Goal: Feedback & Contribution: Leave review/rating

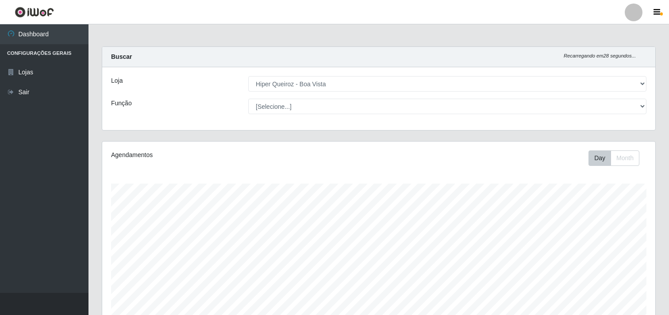
select select "514"
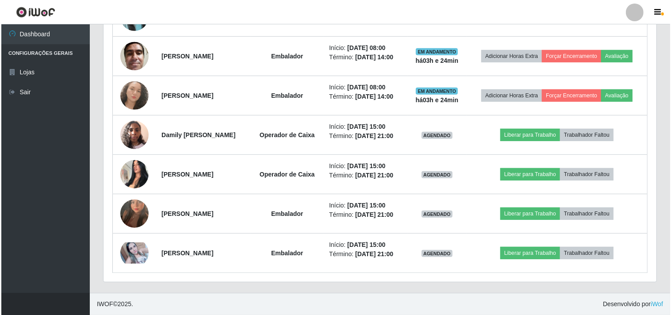
scroll to position [183, 553]
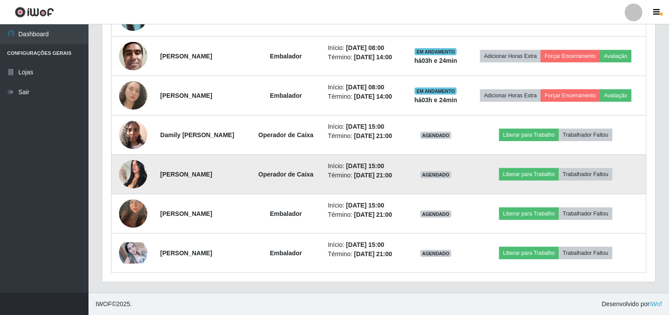
click at [130, 170] on img at bounding box center [133, 174] width 28 height 38
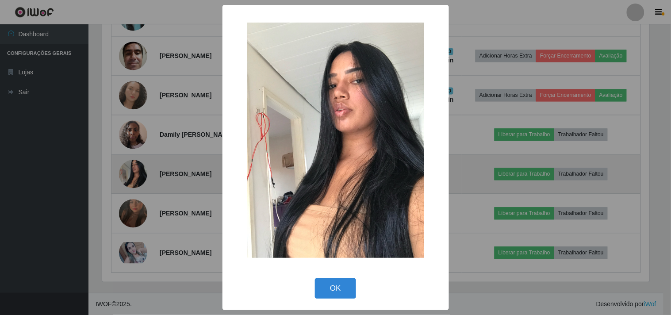
click at [130, 170] on div "× OK Cancel" at bounding box center [335, 157] width 671 height 315
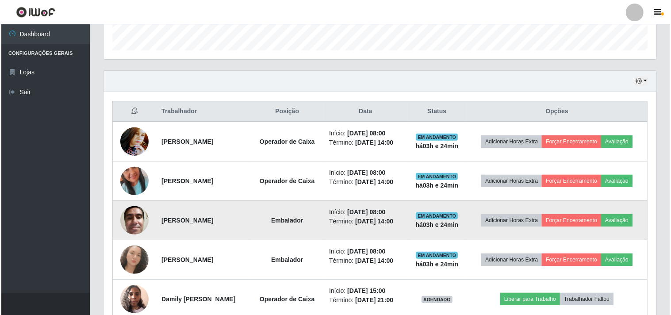
scroll to position [283, 0]
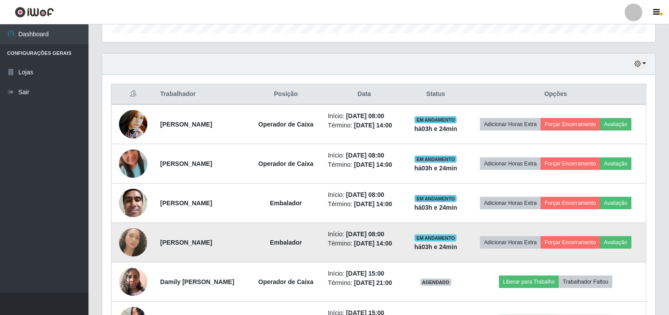
click at [134, 243] on img at bounding box center [133, 242] width 28 height 28
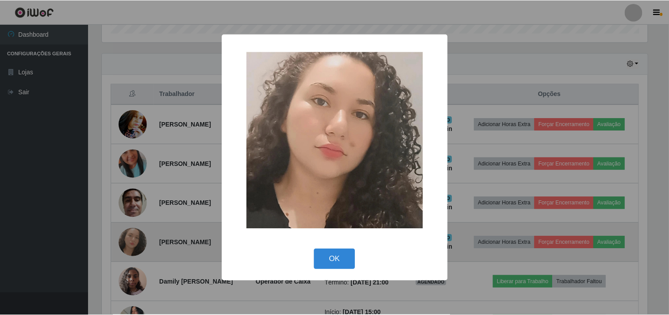
scroll to position [183, 547]
click at [134, 243] on div "× OK Cancel" at bounding box center [335, 157] width 671 height 315
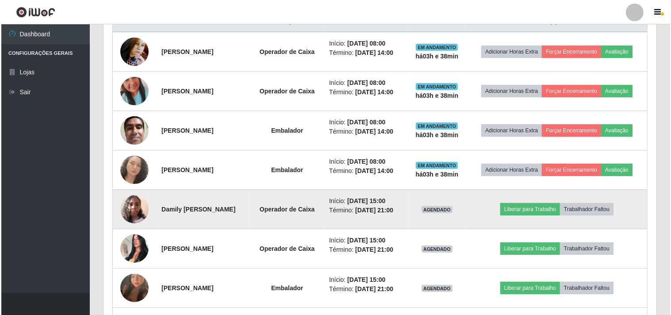
scroll to position [430, 0]
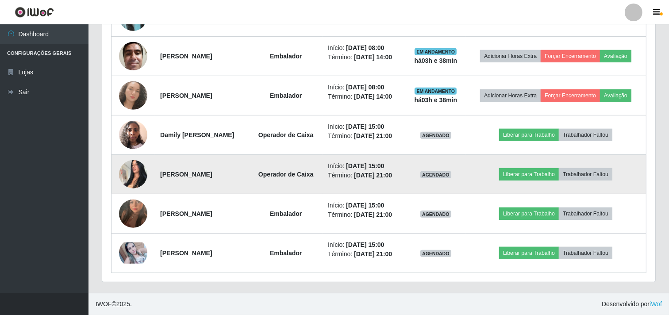
click at [138, 177] on img at bounding box center [133, 174] width 28 height 38
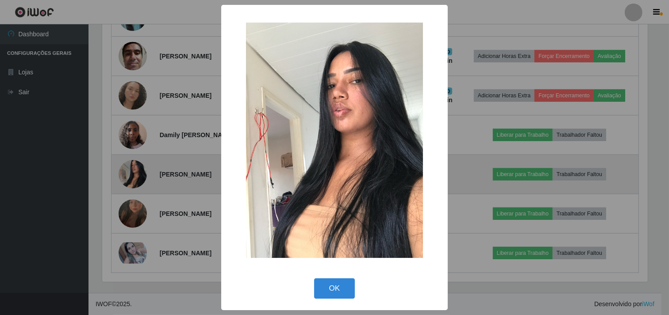
scroll to position [183, 547]
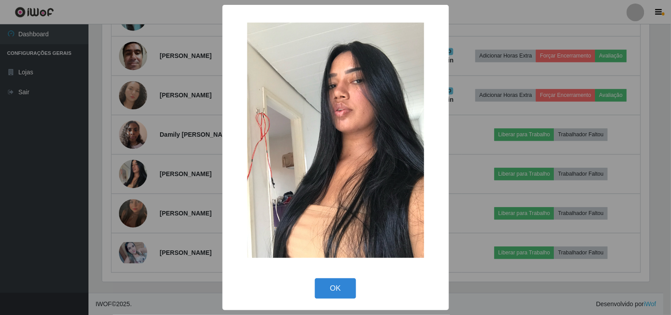
click at [129, 177] on div "× OK Cancel" at bounding box center [335, 157] width 671 height 315
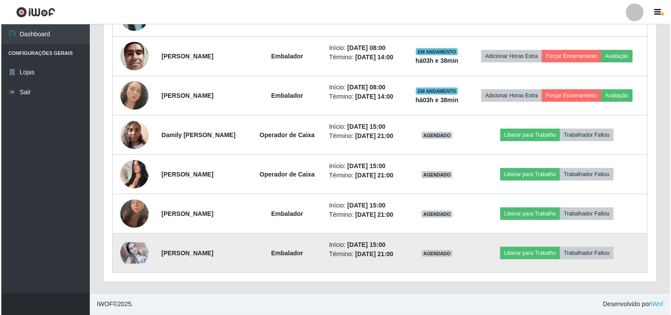
scroll to position [183, 553]
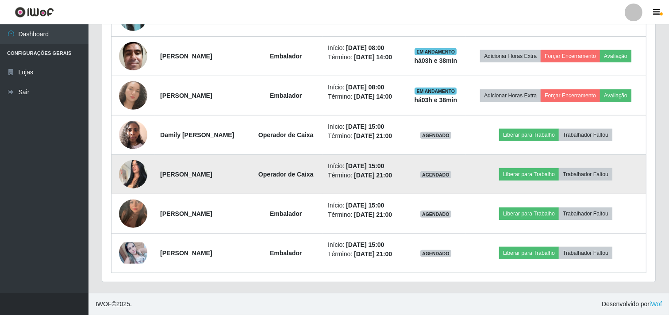
click at [134, 187] on img at bounding box center [133, 174] width 28 height 38
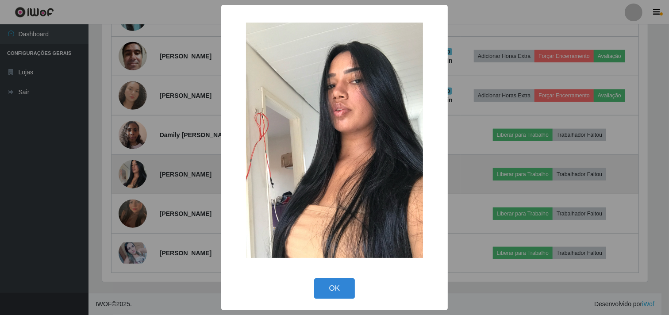
scroll to position [183, 547]
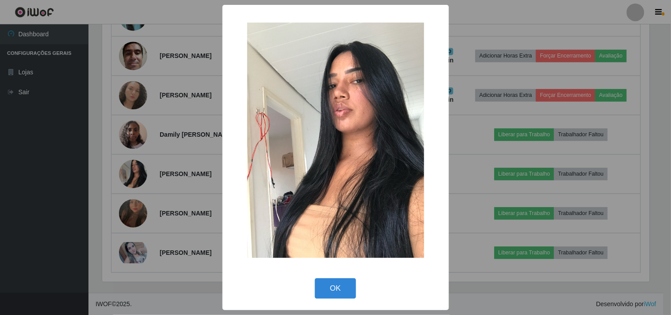
click at [116, 153] on div "× OK Cancel" at bounding box center [335, 157] width 671 height 315
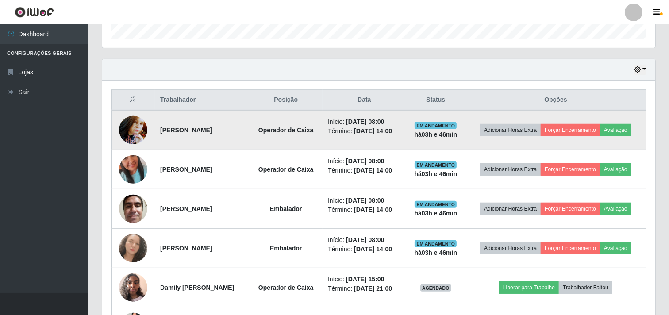
scroll to position [295, 0]
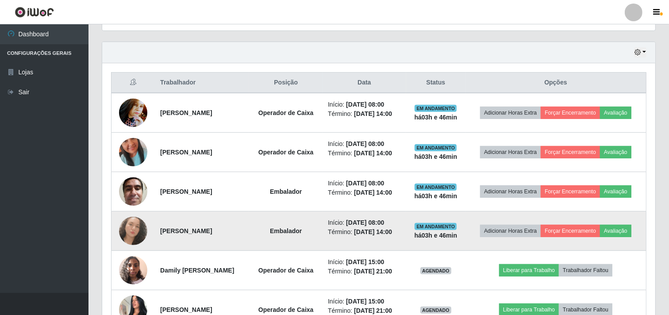
click at [134, 234] on img at bounding box center [133, 231] width 28 height 28
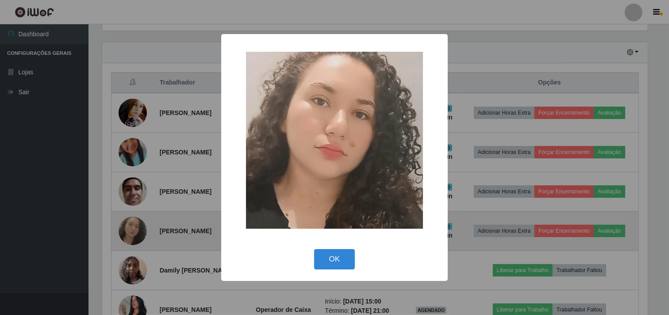
scroll to position [183, 547]
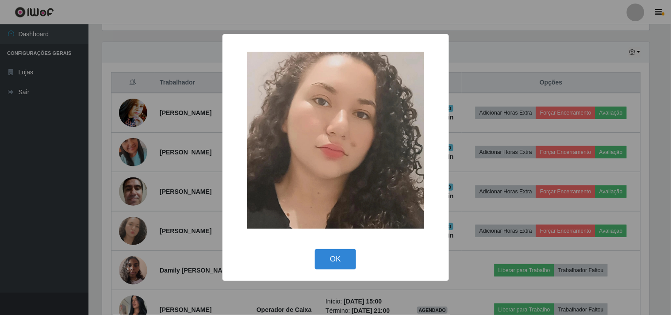
click at [144, 224] on div "× OK Cancel" at bounding box center [335, 157] width 671 height 315
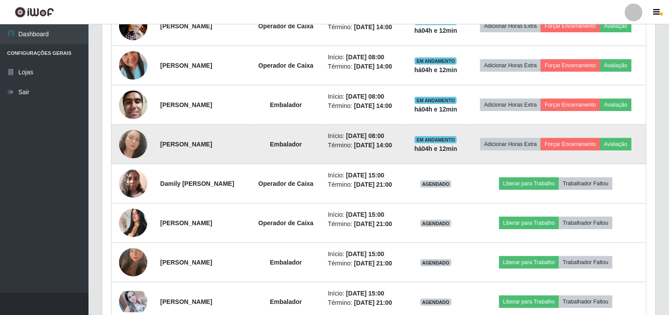
scroll to position [430, 0]
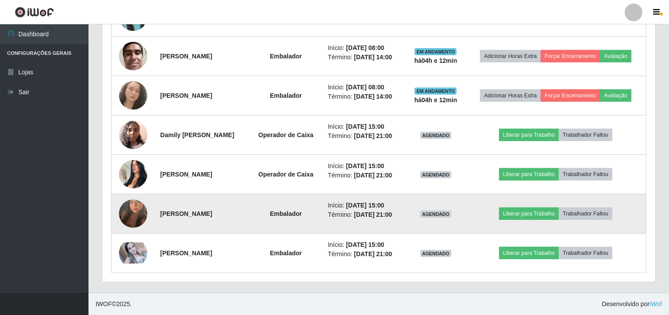
click at [121, 206] on img at bounding box center [133, 213] width 28 height 50
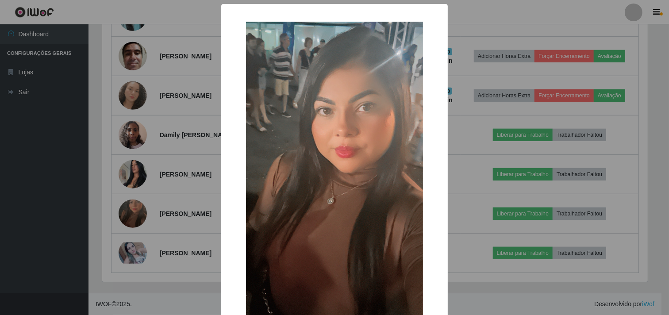
scroll to position [183, 547]
click at [135, 201] on div "× OK Cancel" at bounding box center [335, 157] width 671 height 315
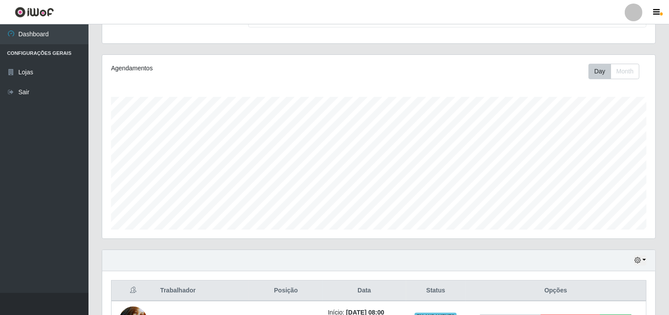
scroll to position [0, 0]
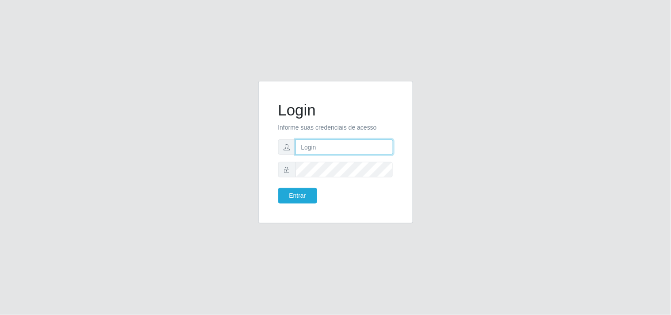
type input "[EMAIL_ADDRESS][DOMAIN_NAME]"
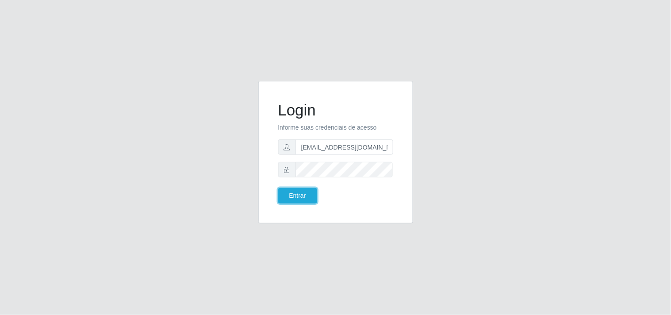
click at [295, 198] on button "Entrar" at bounding box center [297, 195] width 39 height 15
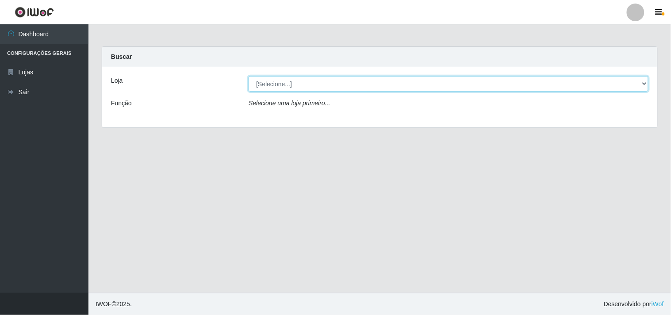
drag, startPoint x: 326, startPoint y: 82, endPoint x: 319, endPoint y: 90, distance: 11.0
click at [325, 83] on select "[Selecione...] Hiper Queiroz - Boa Vista" at bounding box center [449, 83] width 400 height 15
select select "514"
click at [249, 76] on select "[Selecione...] Hiper Queiroz - Boa Vista" at bounding box center [449, 83] width 400 height 15
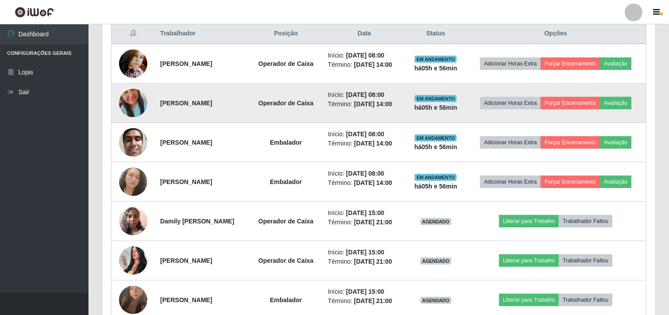
scroll to position [295, 0]
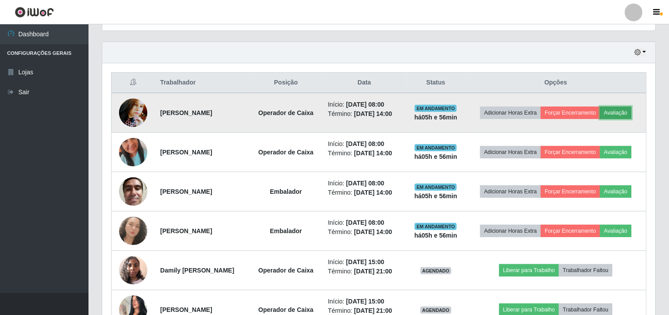
click at [624, 112] on button "Avaliação" at bounding box center [615, 113] width 31 height 12
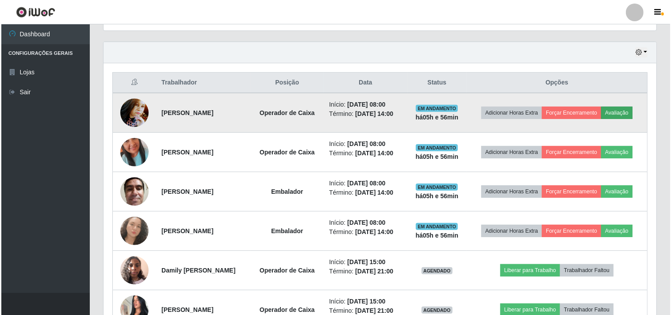
scroll to position [183, 547]
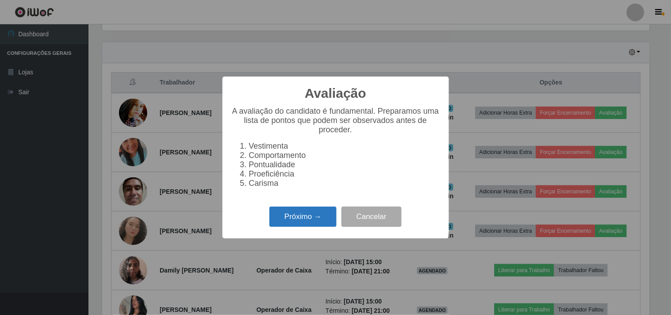
click at [301, 227] on button "Próximo →" at bounding box center [302, 217] width 67 height 21
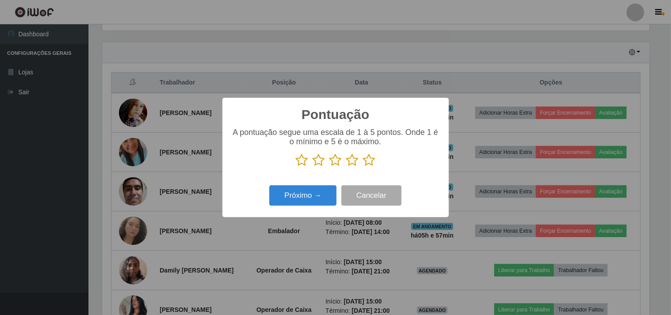
click at [337, 164] on icon at bounding box center [336, 159] width 12 height 13
click at [330, 167] on input "radio" at bounding box center [330, 167] width 0 height 0
click at [313, 193] on button "Próximo →" at bounding box center [302, 195] width 67 height 21
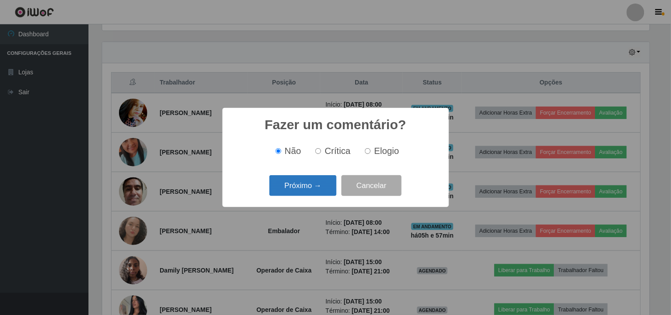
click at [318, 188] on button "Próximo →" at bounding box center [302, 185] width 67 height 21
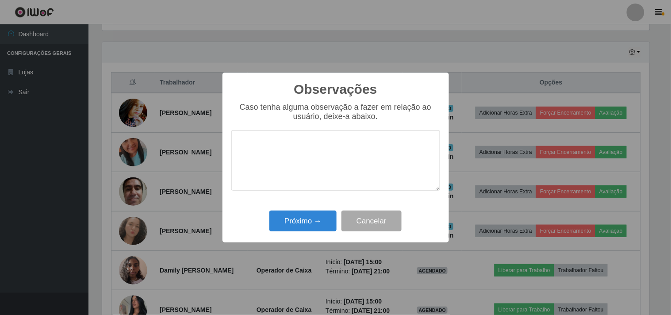
click at [323, 185] on textarea at bounding box center [335, 160] width 209 height 61
click at [314, 218] on button "Próximo →" at bounding box center [302, 221] width 67 height 21
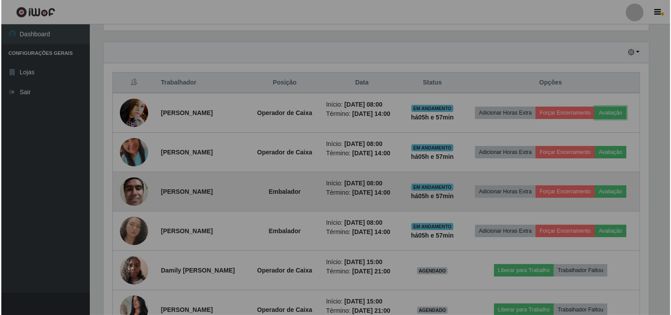
scroll to position [183, 553]
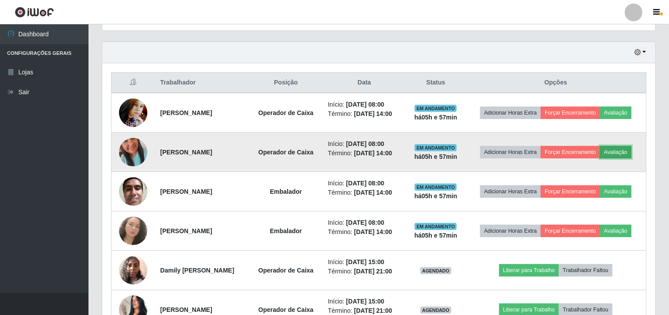
click at [625, 153] on button "Avaliação" at bounding box center [615, 152] width 31 height 12
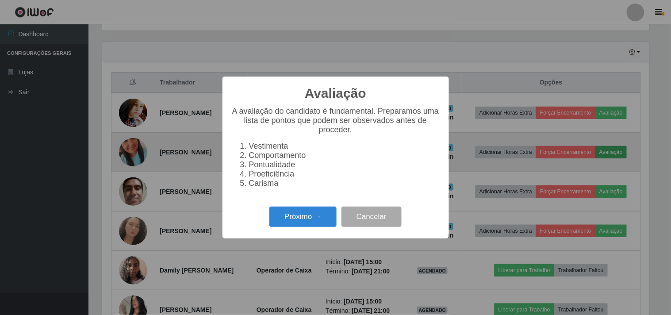
scroll to position [183, 547]
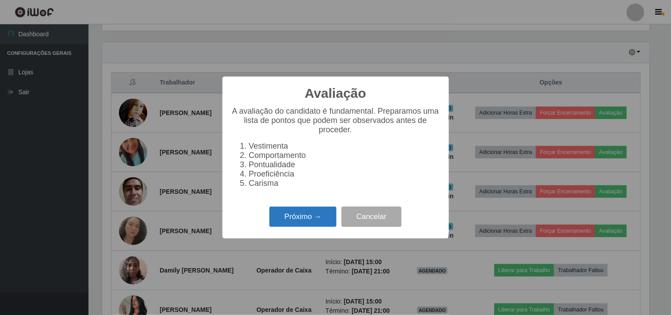
click at [314, 222] on button "Próximo →" at bounding box center [302, 217] width 67 height 21
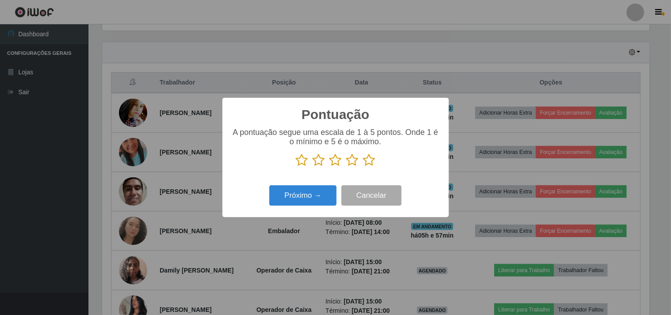
drag, startPoint x: 372, startPoint y: 160, endPoint x: 333, endPoint y: 198, distance: 54.7
click at [372, 160] on icon at bounding box center [369, 159] width 12 height 13
click at [363, 167] on input "radio" at bounding box center [363, 167] width 0 height 0
click at [324, 201] on button "Próximo →" at bounding box center [302, 195] width 67 height 21
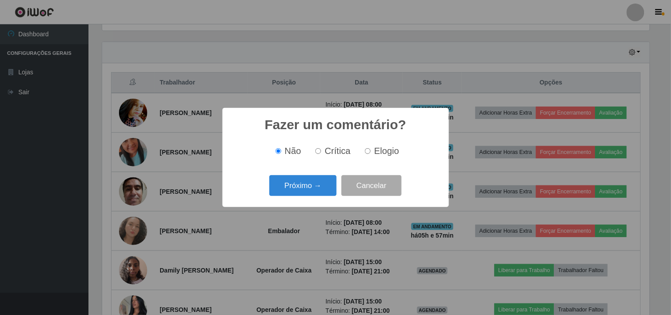
click at [324, 201] on div "Fazer um comentário? × Não Crítica Elogio Próximo → Cancelar" at bounding box center [335, 157] width 226 height 99
click at [323, 192] on button "Próximo →" at bounding box center [302, 185] width 67 height 21
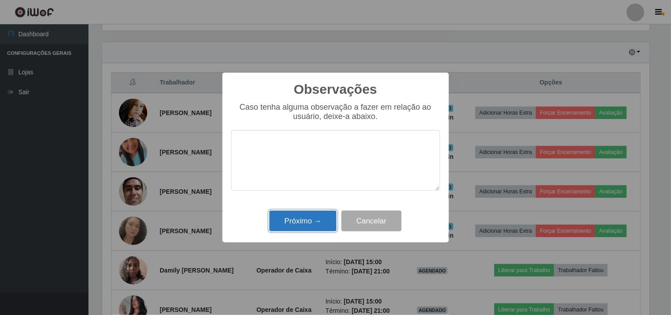
click at [321, 219] on button "Próximo →" at bounding box center [302, 221] width 67 height 21
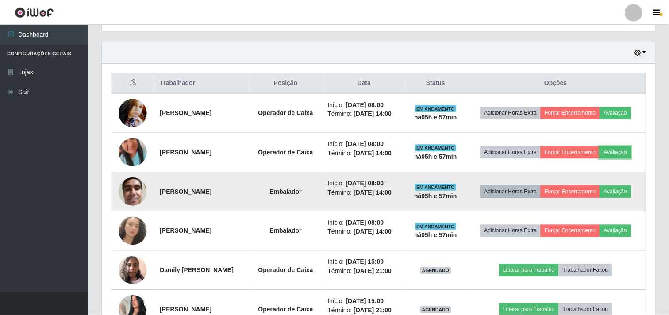
scroll to position [183, 553]
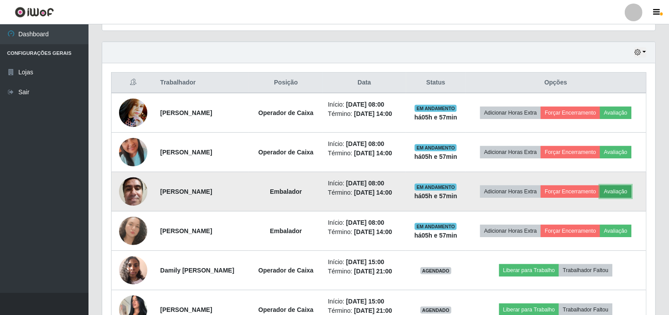
click at [622, 188] on button "Avaliação" at bounding box center [615, 191] width 31 height 12
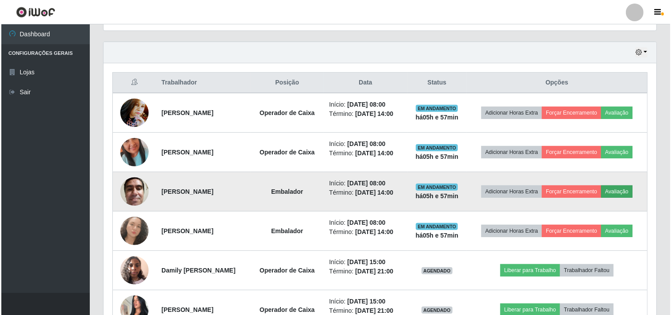
scroll to position [183, 547]
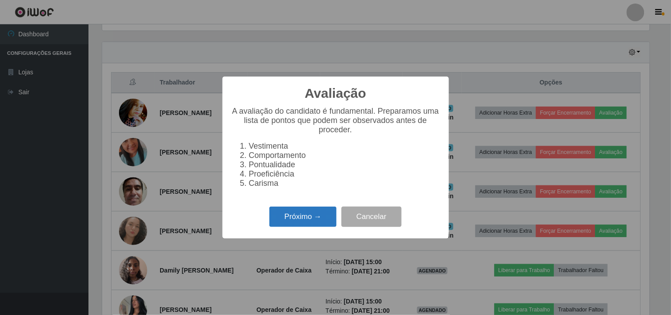
click at [324, 219] on button "Próximo →" at bounding box center [302, 217] width 67 height 21
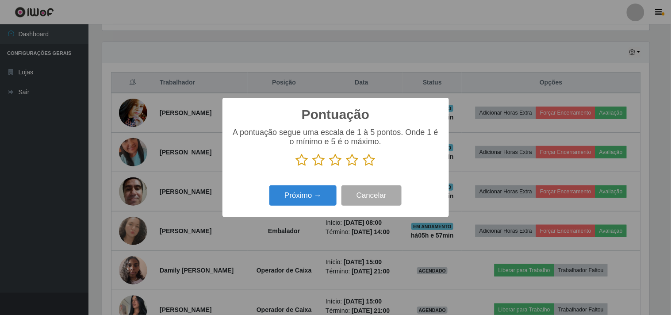
click at [371, 165] on icon at bounding box center [369, 159] width 12 height 13
click at [363, 167] on input "radio" at bounding box center [363, 167] width 0 height 0
click at [330, 191] on button "Próximo →" at bounding box center [302, 195] width 67 height 21
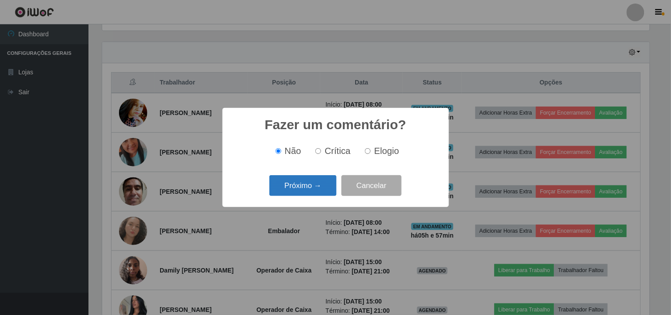
click at [329, 191] on button "Próximo →" at bounding box center [302, 185] width 67 height 21
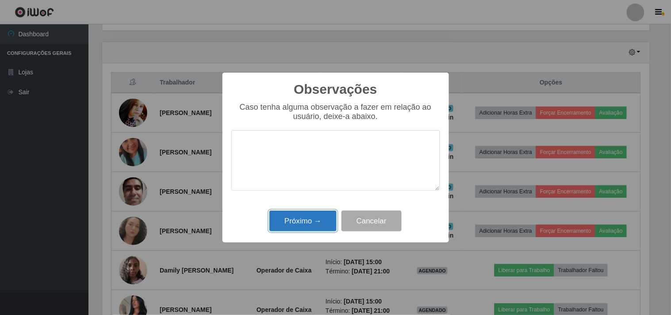
click at [317, 219] on button "Próximo →" at bounding box center [302, 221] width 67 height 21
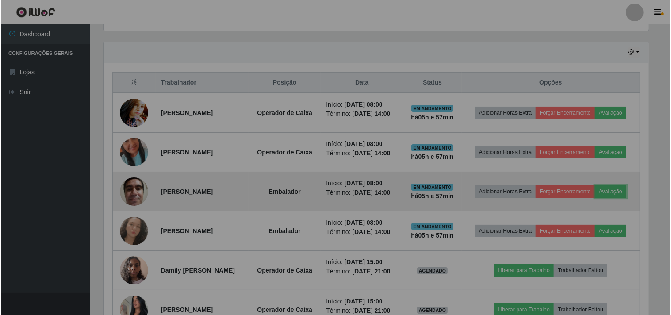
scroll to position [183, 553]
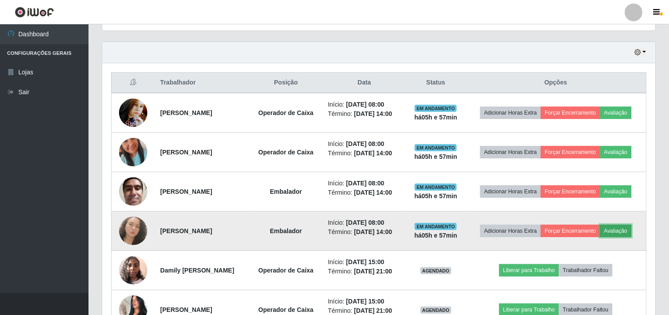
click at [627, 229] on button "Avaliação" at bounding box center [615, 231] width 31 height 12
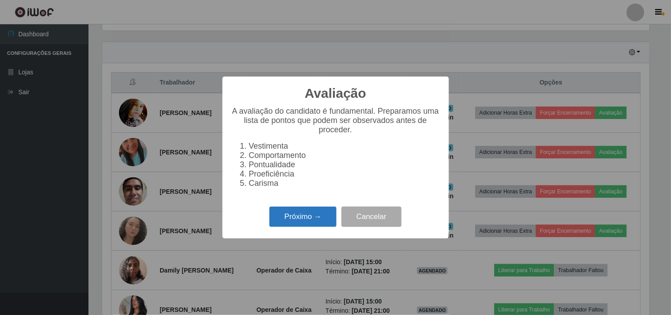
click at [311, 215] on button "Próximo →" at bounding box center [302, 217] width 67 height 21
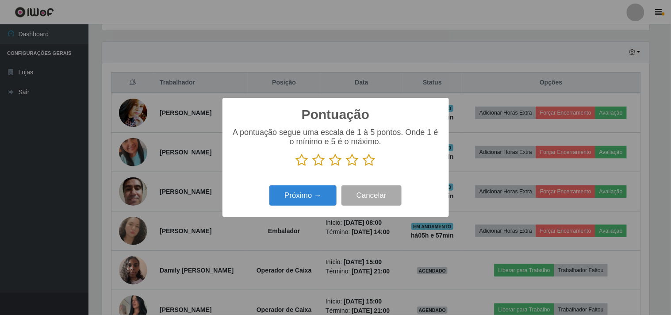
scroll to position [442144, 441780]
click at [372, 158] on icon at bounding box center [369, 159] width 12 height 13
click at [363, 167] on input "radio" at bounding box center [363, 167] width 0 height 0
click at [304, 198] on button "Próximo →" at bounding box center [302, 195] width 67 height 21
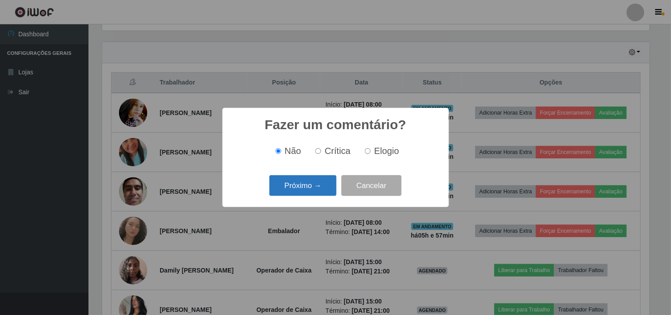
click at [315, 191] on button "Próximo →" at bounding box center [302, 185] width 67 height 21
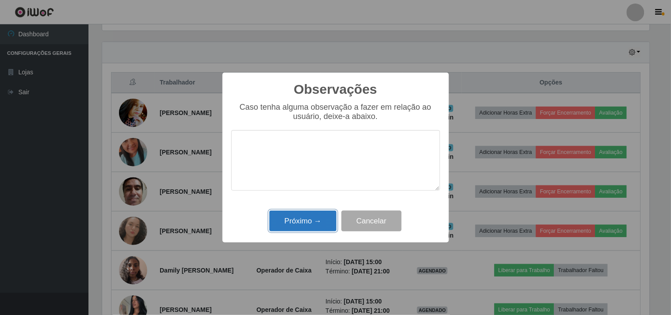
click at [313, 219] on button "Próximo →" at bounding box center [302, 221] width 67 height 21
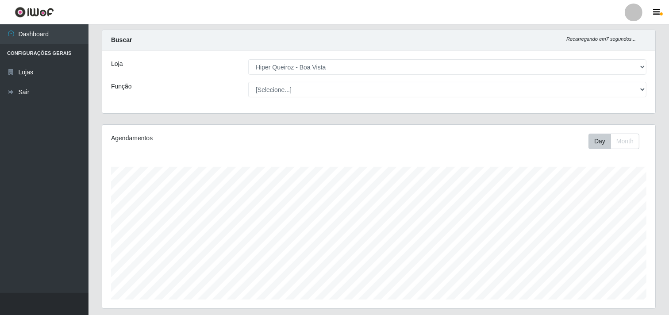
scroll to position [0, 0]
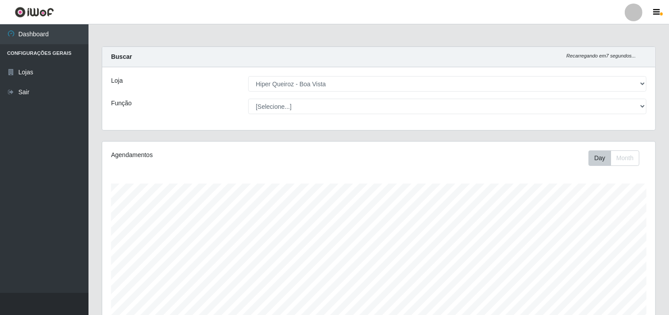
click at [453, 140] on div "Carregando... Buscar Recarregando em 7 segundos... Loja [Selecione...] Hiper Qu…" at bounding box center [378, 93] width 567 height 95
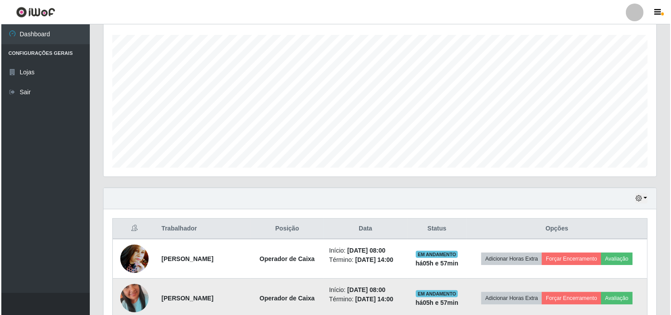
scroll to position [295, 0]
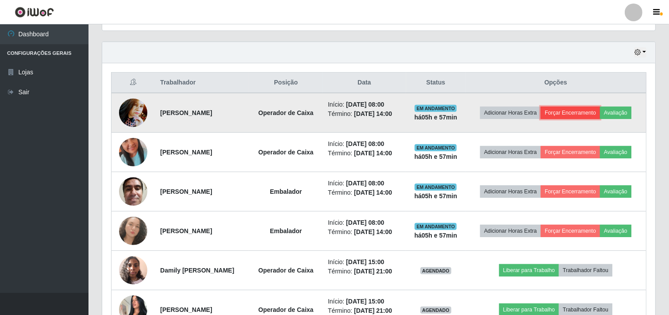
click at [565, 112] on button "Forçar Encerramento" at bounding box center [570, 113] width 59 height 12
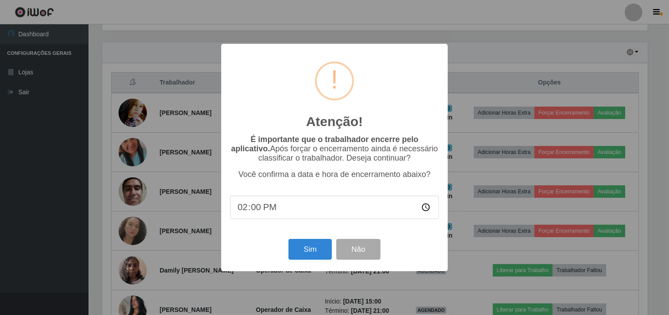
scroll to position [183, 547]
click at [317, 256] on button "Sim" at bounding box center [311, 249] width 43 height 21
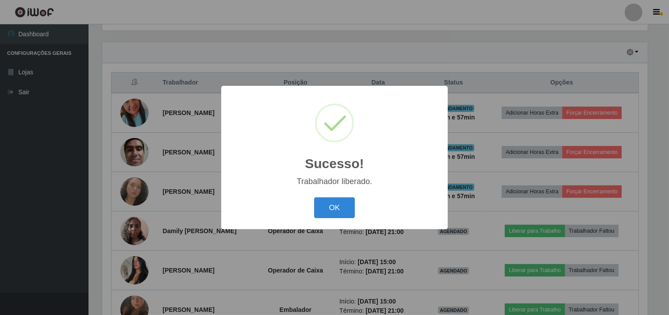
scroll to position [0, 0]
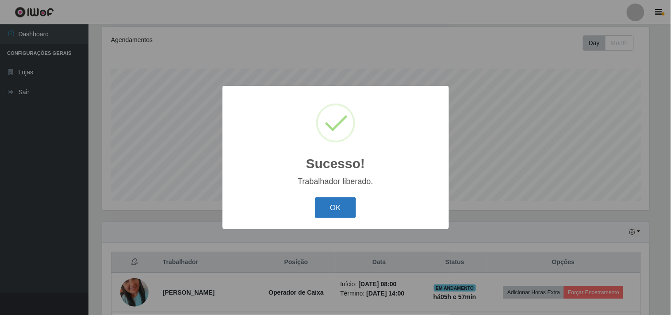
click at [341, 209] on button "OK" at bounding box center [335, 207] width 41 height 21
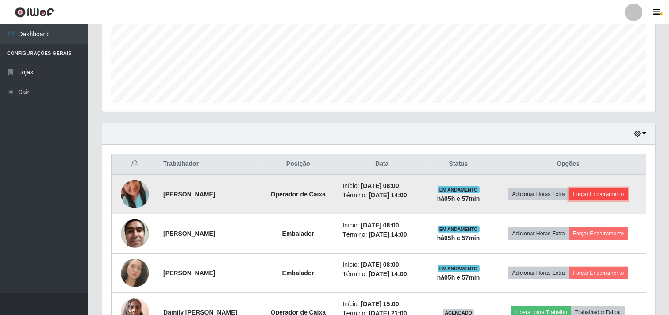
click at [611, 196] on button "Forçar Encerramento" at bounding box center [598, 194] width 59 height 12
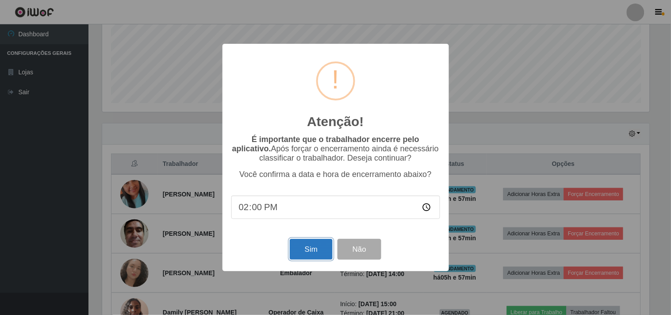
click at [318, 251] on button "Sim" at bounding box center [311, 249] width 43 height 21
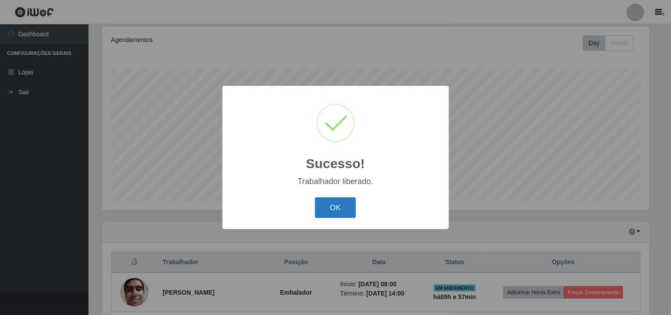
drag, startPoint x: 330, startPoint y: 200, endPoint x: 344, endPoint y: 198, distance: 14.0
click at [331, 200] on button "OK" at bounding box center [335, 207] width 41 height 21
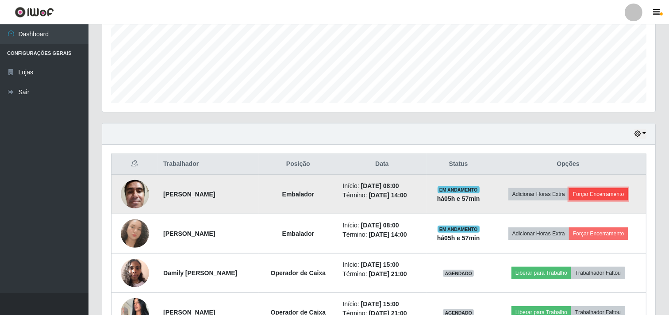
click at [613, 192] on button "Forçar Encerramento" at bounding box center [598, 194] width 59 height 12
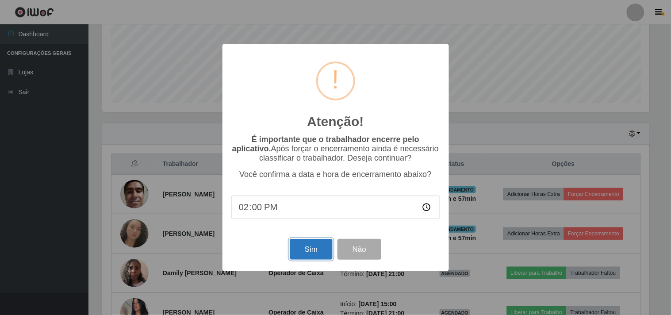
drag, startPoint x: 307, startPoint y: 243, endPoint x: 316, endPoint y: 233, distance: 14.1
click at [307, 244] on button "Sim" at bounding box center [311, 249] width 43 height 21
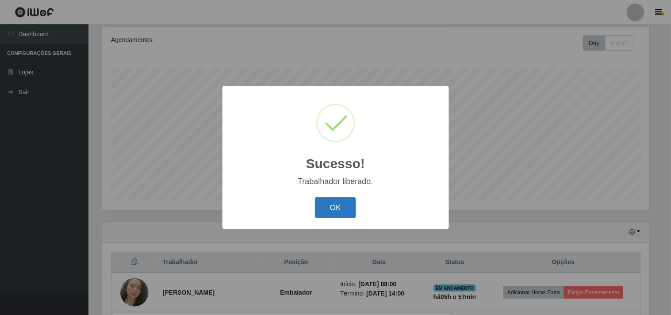
click at [342, 203] on button "OK" at bounding box center [335, 207] width 41 height 21
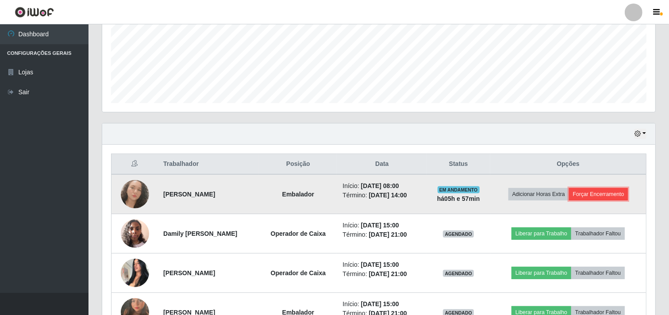
click at [598, 195] on button "Forçar Encerramento" at bounding box center [598, 194] width 59 height 12
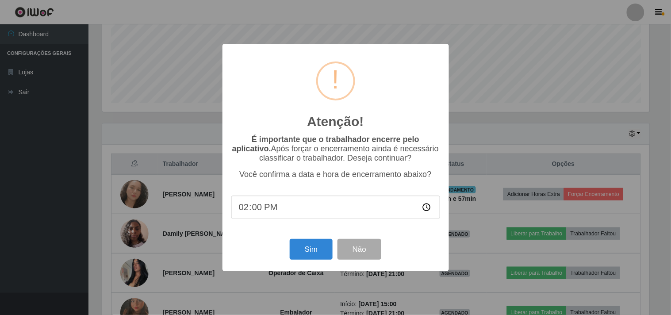
click at [334, 254] on div "Sim Não" at bounding box center [335, 249] width 209 height 25
click at [312, 250] on button "Sim" at bounding box center [311, 249] width 43 height 21
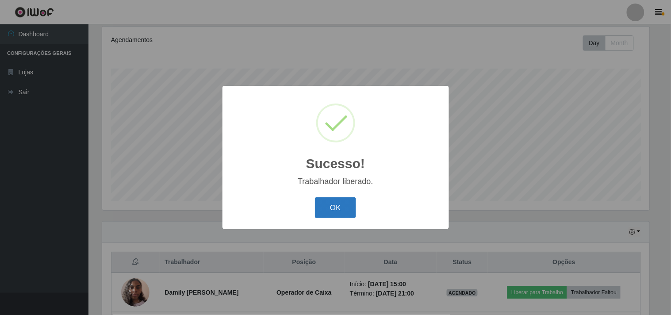
click at [351, 199] on button "OK" at bounding box center [335, 207] width 41 height 21
